Goal: Navigation & Orientation: Find specific page/section

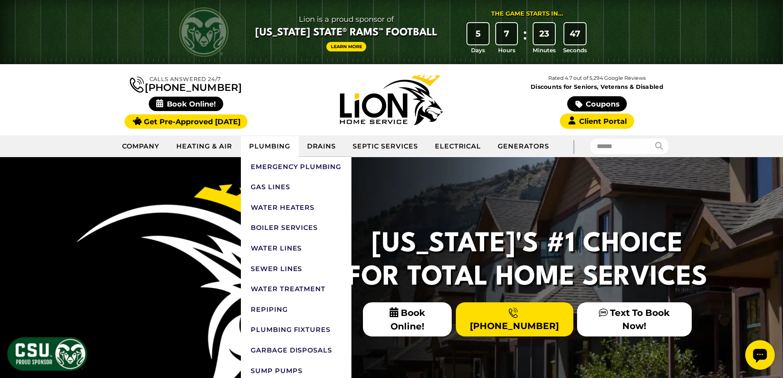
click at [286, 144] on link "Plumbing" at bounding box center [270, 146] width 58 height 21
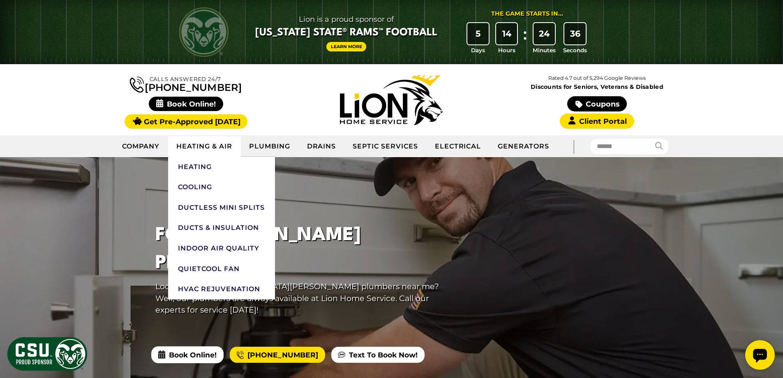
click at [202, 146] on link "Heating & Air" at bounding box center [204, 146] width 72 height 21
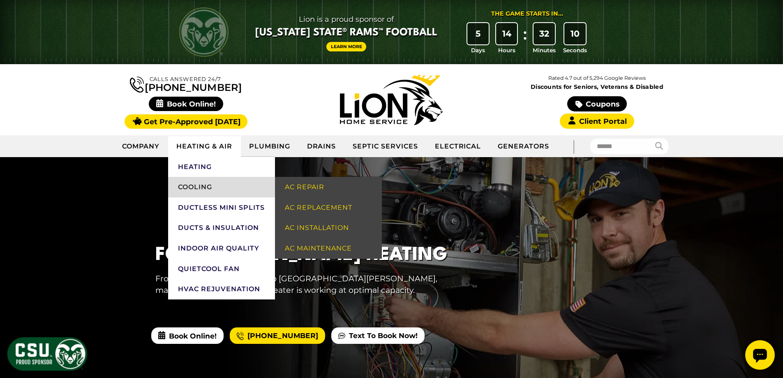
click at [199, 184] on link "Cooling" at bounding box center [221, 187] width 107 height 21
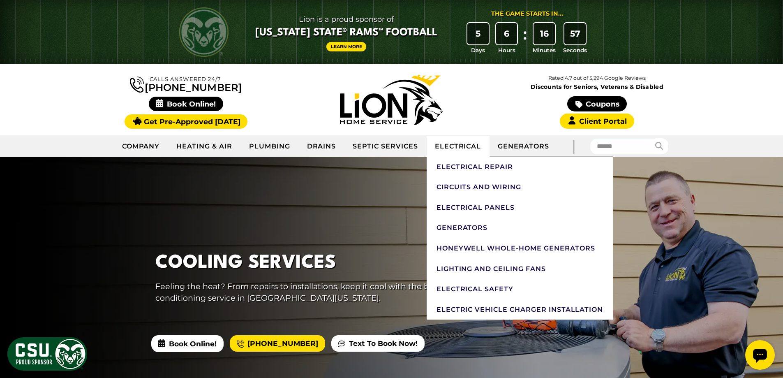
click at [475, 149] on link "Electrical" at bounding box center [458, 146] width 63 height 21
